Goal: Answer question/provide support: Answer question/provide support

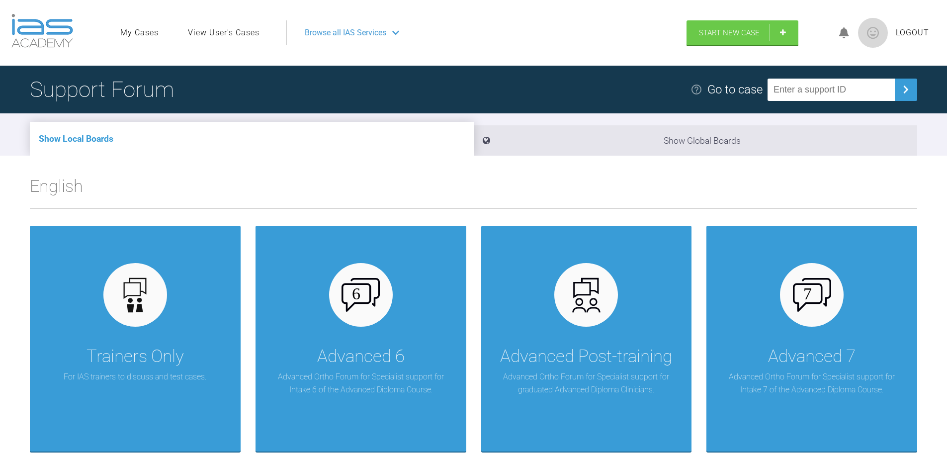
click at [788, 95] on input "text" at bounding box center [831, 90] width 127 height 22
type input "V9RQQYZ"
click at [910, 88] on img at bounding box center [906, 90] width 16 height 16
click at [237, 30] on link "View User's Cases" at bounding box center [224, 32] width 72 height 13
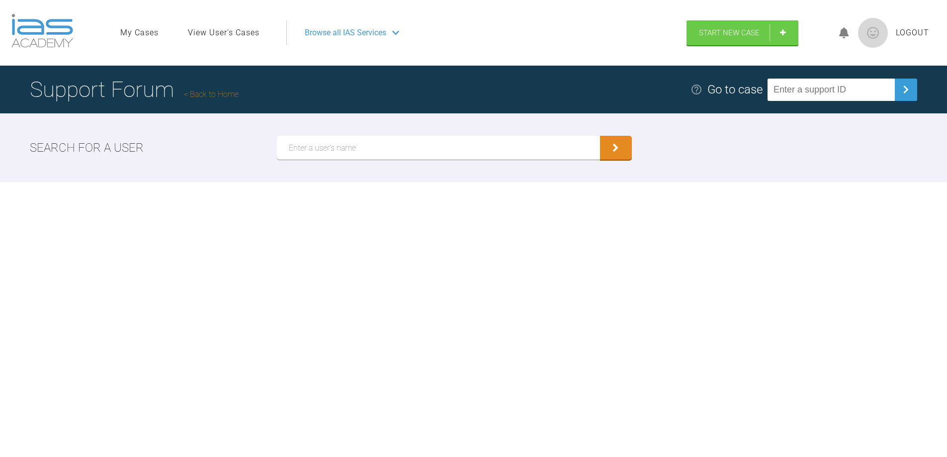
click at [336, 149] on input "text" at bounding box center [438, 148] width 323 height 24
type input "Hussain"
click at [613, 146] on icon "submit" at bounding box center [616, 149] width 6 height 9
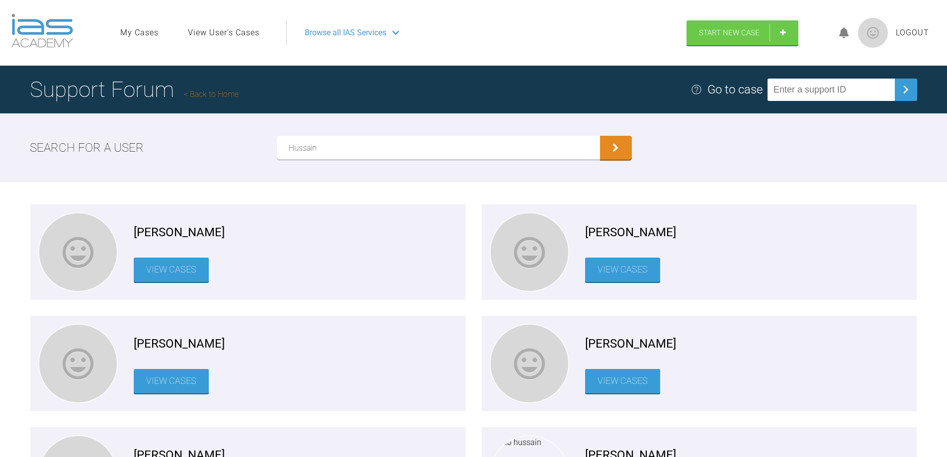
click at [182, 274] on link "View Cases" at bounding box center [171, 270] width 75 height 24
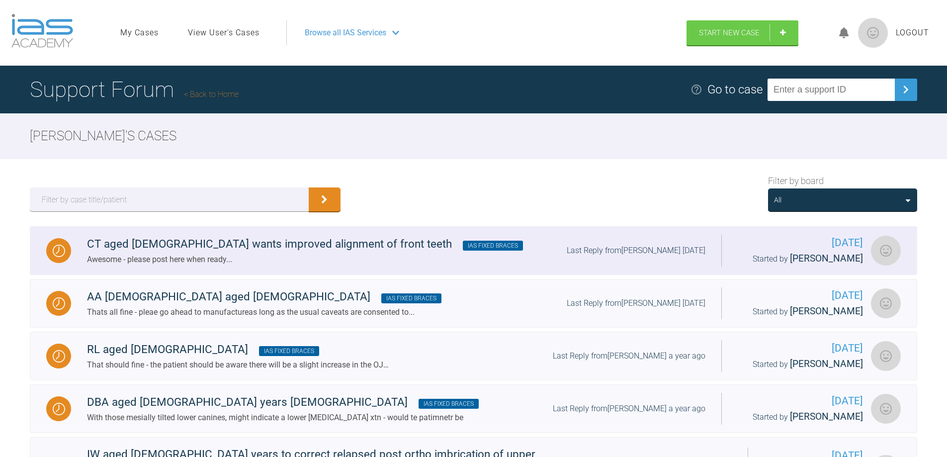
click at [179, 267] on link "CT aged [DEMOGRAPHIC_DATA] wants improved alignment of front teeth IAS Fixed Br…" at bounding box center [474, 250] width 888 height 49
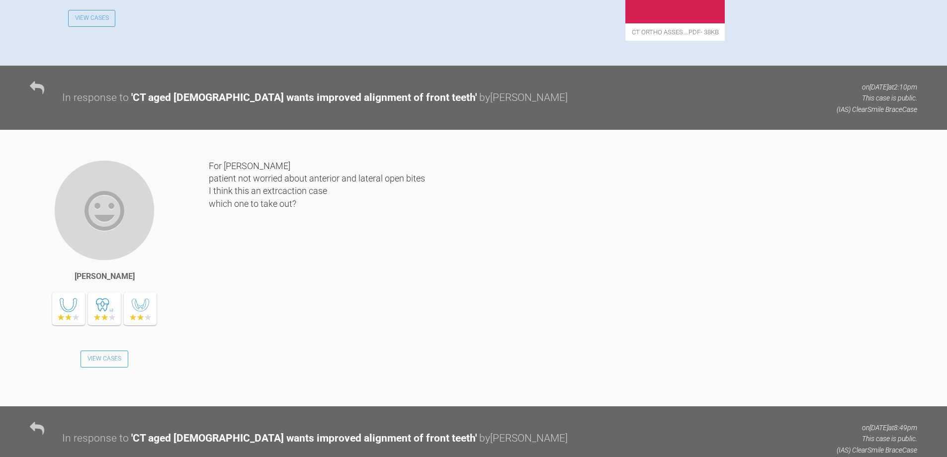
scroll to position [50, 0]
